Goal: Task Accomplishment & Management: Manage account settings

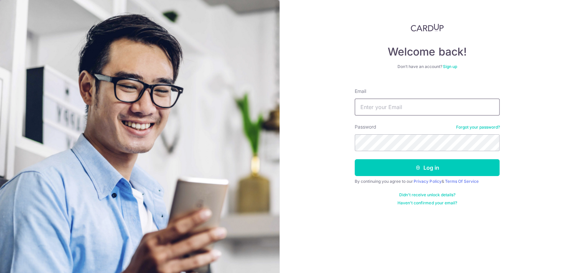
click at [403, 109] on input "Email" at bounding box center [426, 107] width 145 height 17
type input "[EMAIL_ADDRESS][DOMAIN_NAME]"
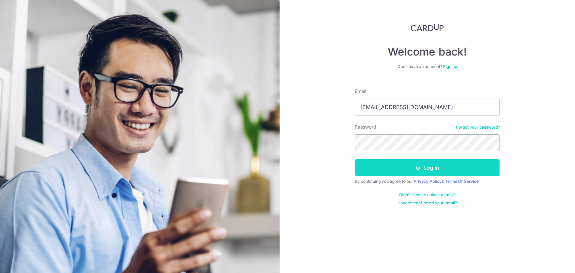
click at [399, 168] on button "Log in" at bounding box center [426, 167] width 145 height 17
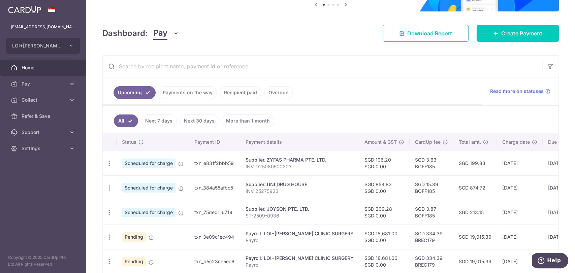
scroll to position [112, 0]
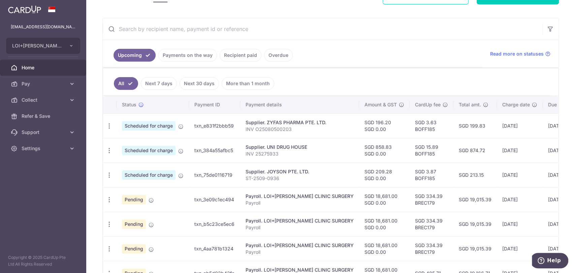
click at [186, 56] on link "Payments on the way" at bounding box center [187, 55] width 59 height 13
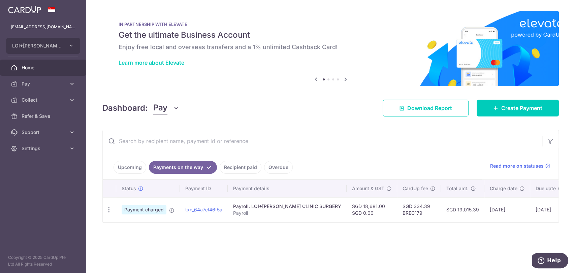
scroll to position [0, 0]
click at [106, 209] on icon "button" at bounding box center [108, 209] width 7 height 7
click at [129, 227] on span "PDF Receipt" at bounding box center [145, 228] width 46 height 7
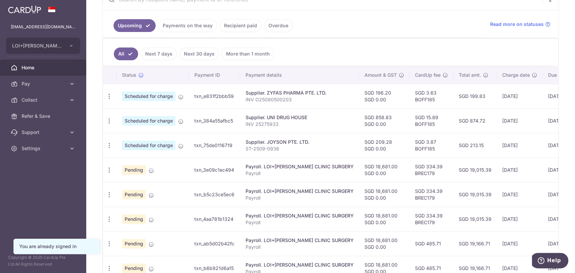
scroll to position [149, 0]
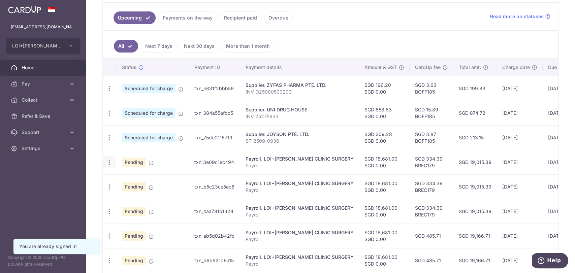
click at [106, 161] on icon "button" at bounding box center [109, 162] width 7 height 7
click at [130, 178] on span "Update payment" at bounding box center [145, 181] width 46 height 8
radio input "true"
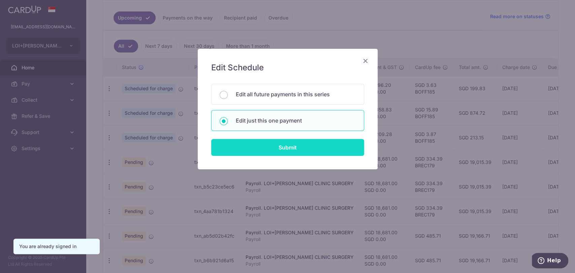
click at [279, 145] on input "Submit" at bounding box center [287, 147] width 153 height 17
radio input "true"
type input "18,681.00"
type input "[DATE]"
type input "Payroll"
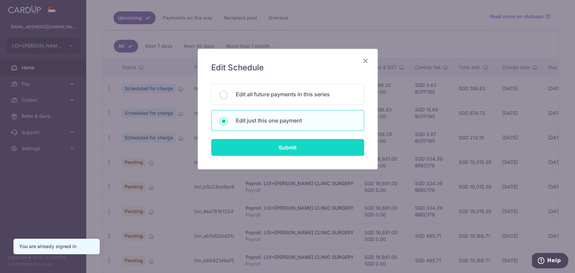
type input "Payroll"
type input "BREC179"
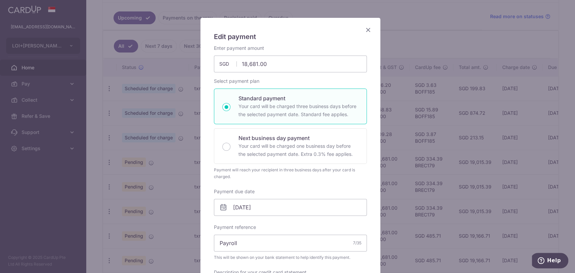
scroll to position [0, 0]
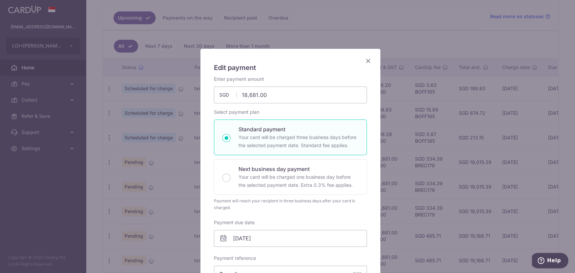
click at [364, 60] on icon "Close" at bounding box center [368, 61] width 8 height 8
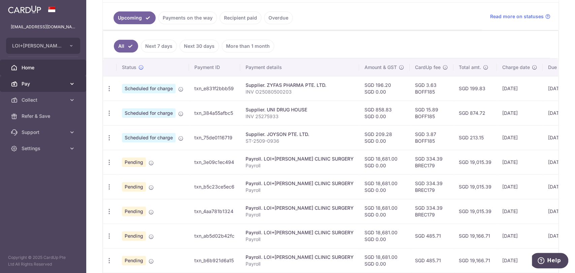
click at [47, 83] on span "Pay" at bounding box center [44, 83] width 44 height 7
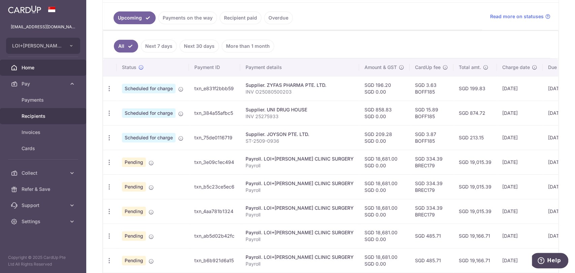
click at [38, 114] on span "Recipients" at bounding box center [44, 116] width 44 height 7
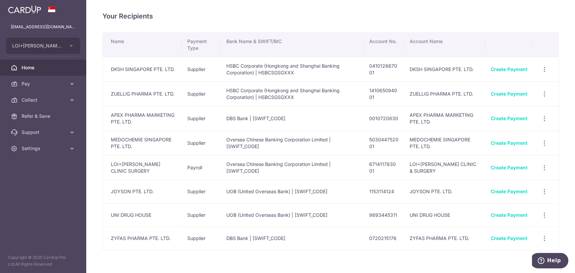
click at [33, 67] on span "Home" at bounding box center [44, 67] width 44 height 7
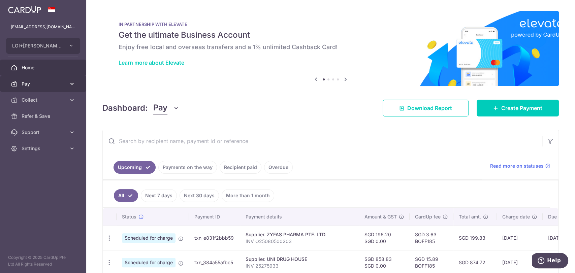
click at [30, 81] on span "Pay" at bounding box center [44, 83] width 44 height 7
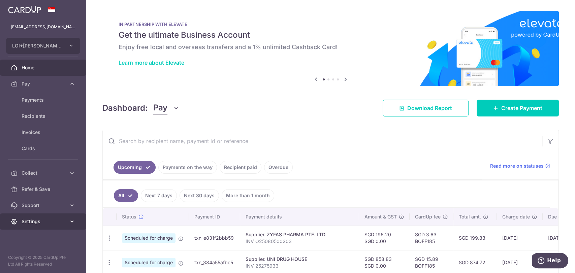
click at [42, 219] on span "Settings" at bounding box center [44, 221] width 44 height 7
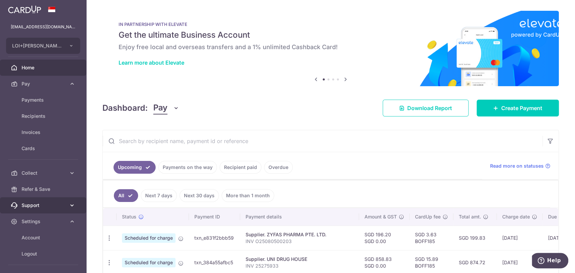
scroll to position [24, 0]
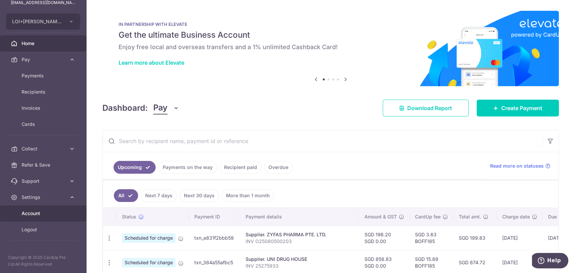
click at [45, 214] on span "Account" at bounding box center [44, 213] width 44 height 7
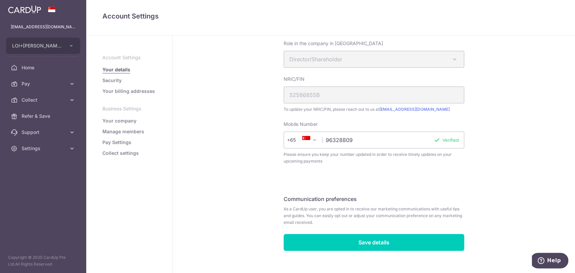
scroll to position [159, 0]
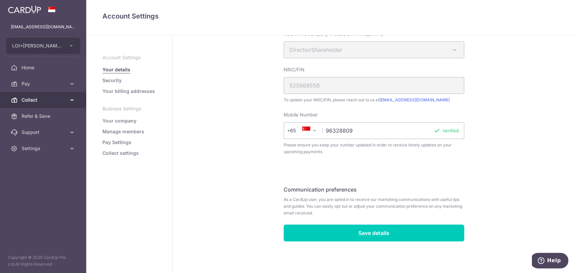
click at [41, 99] on span "Collect" at bounding box center [44, 100] width 44 height 7
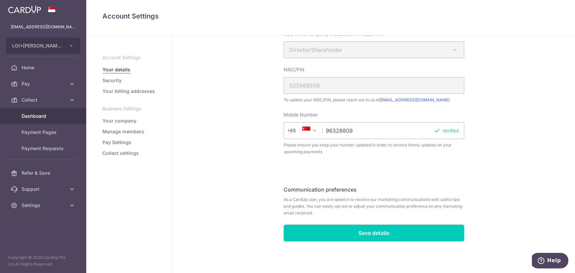
click at [37, 114] on span "Dashboard" at bounding box center [44, 116] width 44 height 7
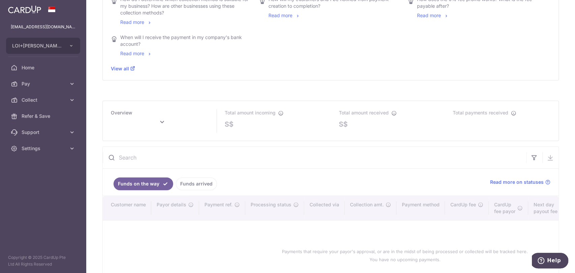
scroll to position [262, 0]
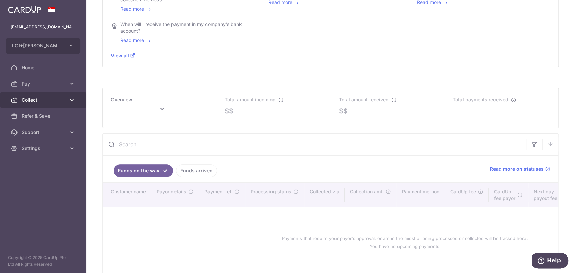
click at [70, 98] on icon at bounding box center [72, 100] width 7 height 7
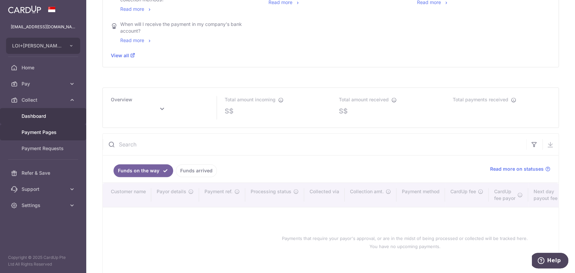
click at [51, 130] on span "Payment Pages" at bounding box center [44, 132] width 44 height 7
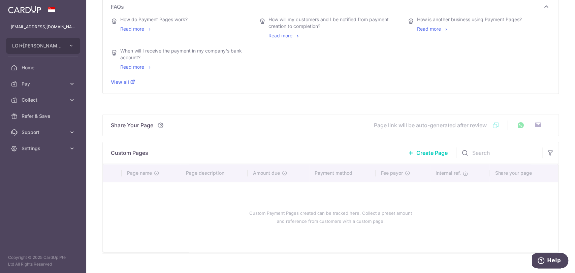
scroll to position [181, 0]
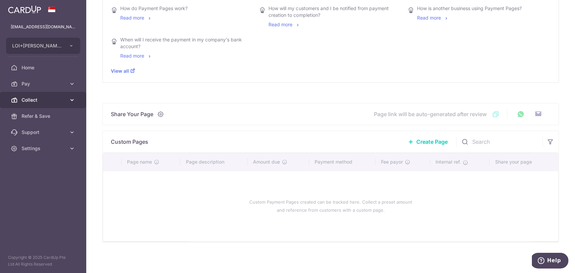
click at [44, 99] on span "Collect" at bounding box center [44, 100] width 44 height 7
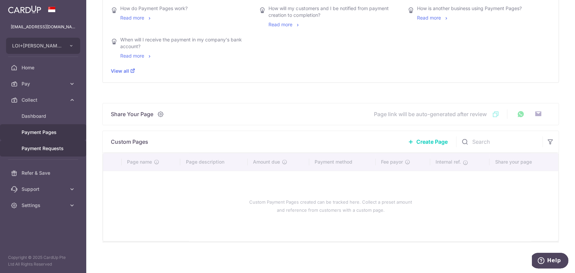
click at [40, 147] on span "Payment Requests" at bounding box center [44, 148] width 44 height 7
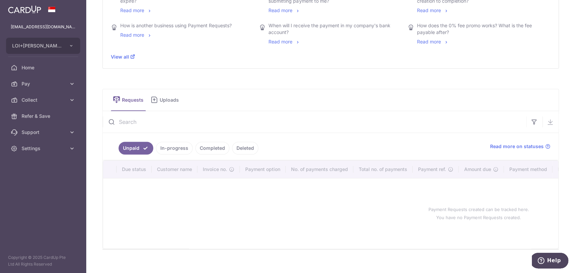
scroll to position [212, 0]
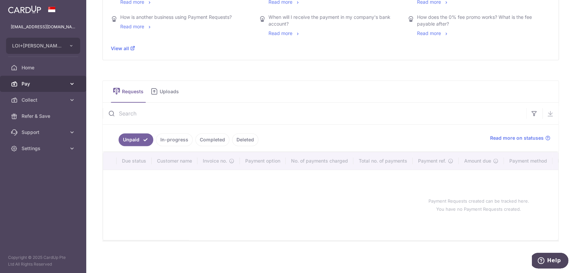
drag, startPoint x: 32, startPoint y: 82, endPoint x: 38, endPoint y: 82, distance: 5.4
click at [33, 82] on span "Pay" at bounding box center [44, 83] width 44 height 7
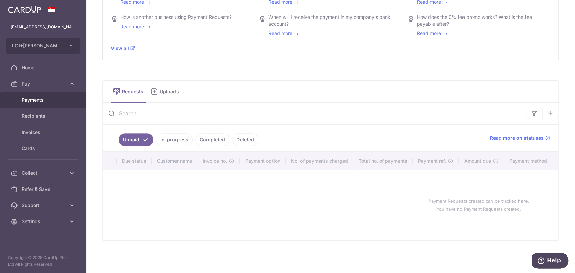
click at [42, 98] on span "Payments" at bounding box center [44, 100] width 44 height 7
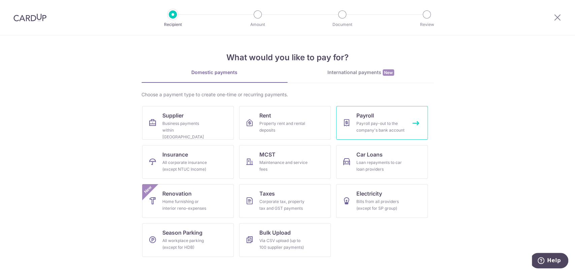
click at [356, 113] on span "Payroll" at bounding box center [365, 115] width 18 height 8
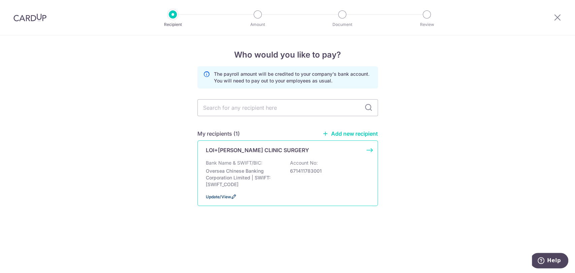
click at [213, 195] on span "Update/View" at bounding box center [218, 196] width 25 height 5
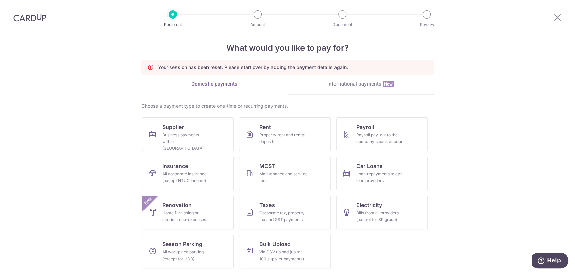
scroll to position [10, 0]
click at [369, 128] on span "Payroll" at bounding box center [365, 127] width 18 height 8
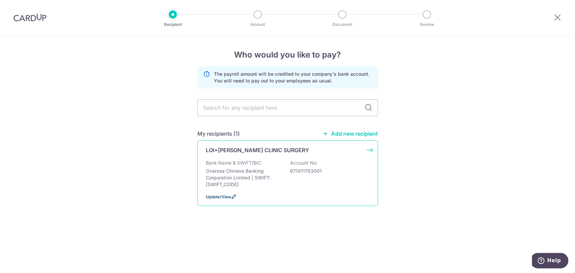
click at [228, 196] on span "Update/View" at bounding box center [218, 196] width 25 height 5
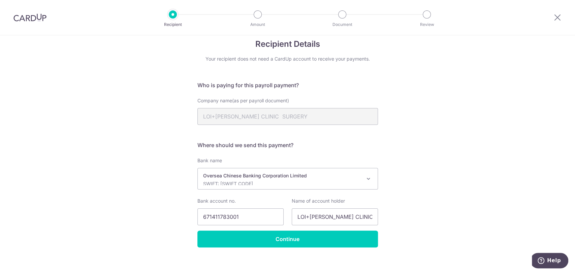
scroll to position [16, 0]
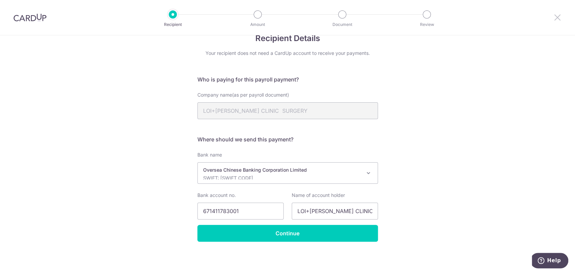
drag, startPoint x: 559, startPoint y: 17, endPoint x: 318, endPoint y: 49, distance: 243.2
click at [559, 17] on icon at bounding box center [557, 17] width 8 height 8
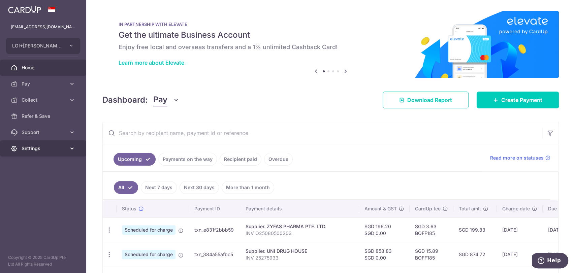
click at [34, 149] on span "Settings" at bounding box center [44, 148] width 44 height 7
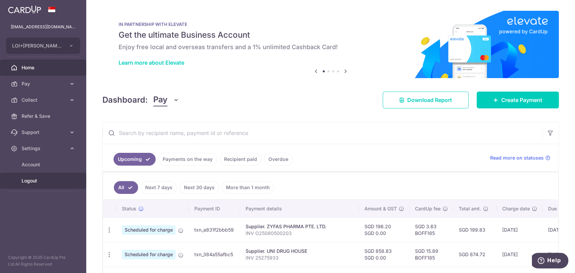
click at [34, 179] on span "Logout" at bounding box center [44, 180] width 44 height 7
